Goal: Task Accomplishment & Management: Use online tool/utility

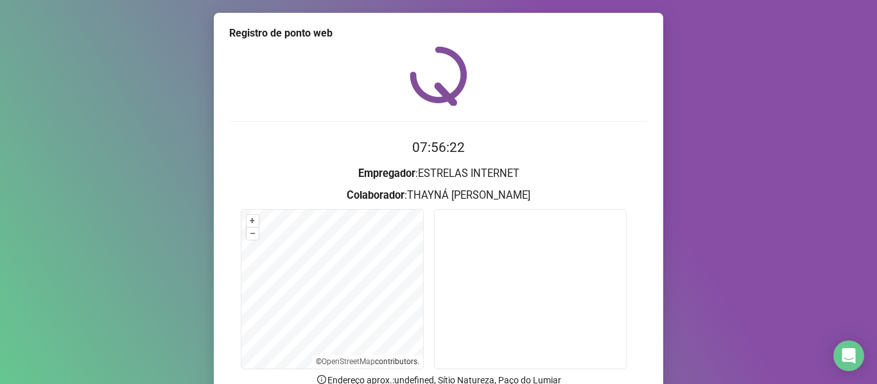
scroll to position [117, 0]
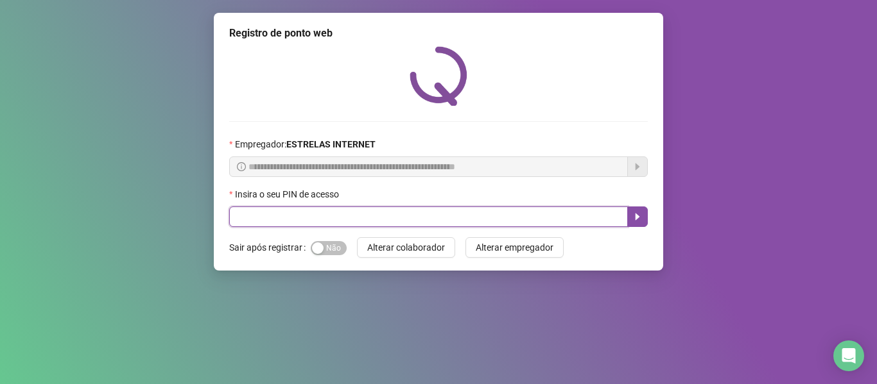
click at [496, 211] on input "text" at bounding box center [428, 217] width 398 height 21
type input "*****"
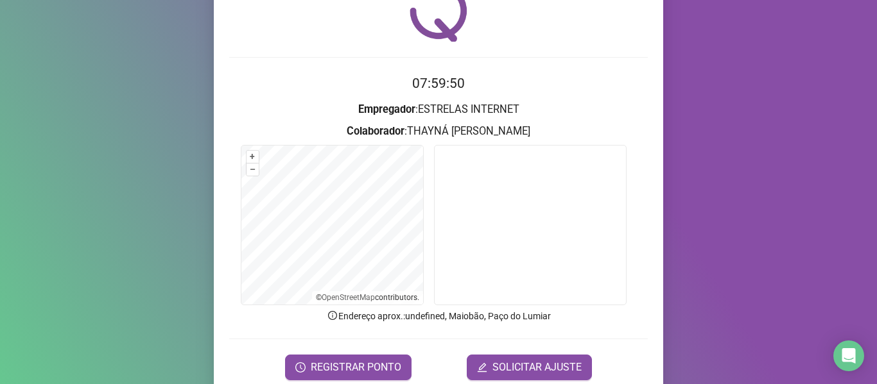
scroll to position [117, 0]
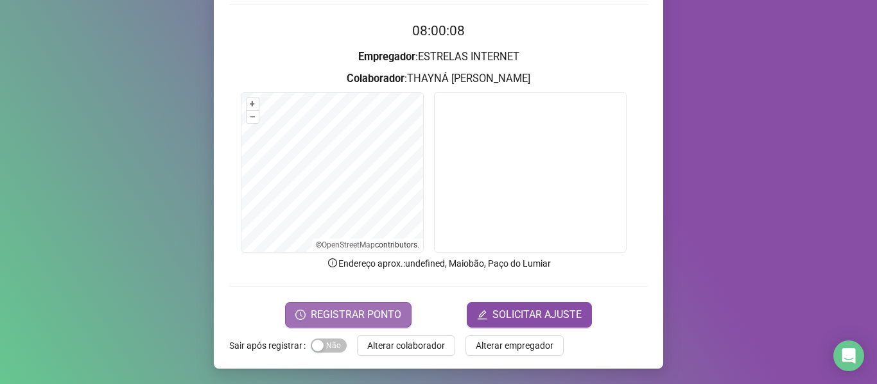
click at [400, 314] on button "REGISTRAR PONTO" at bounding box center [348, 315] width 126 height 26
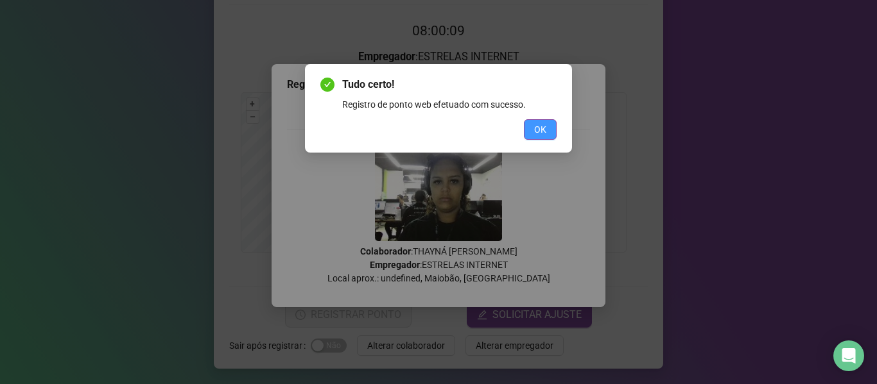
click at [537, 131] on span "OK" at bounding box center [540, 130] width 12 height 14
